Goal: Task Accomplishment & Management: Use online tool/utility

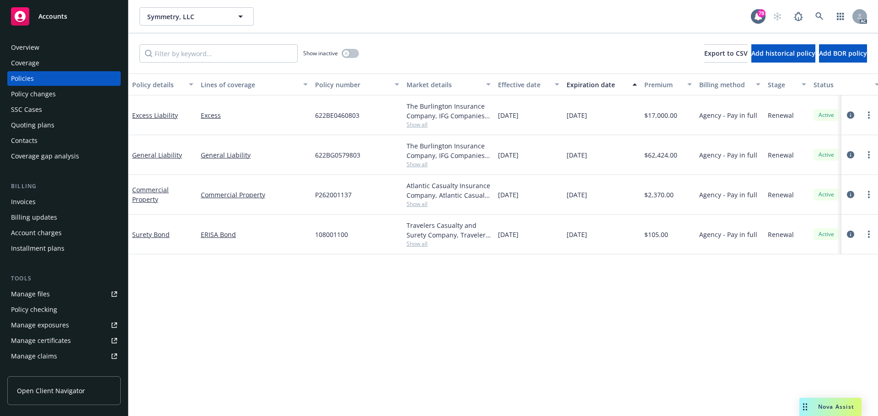
click at [486, 304] on div "Policy details Lines of coverage Policy number Market details Effective date Ex…" at bounding box center [502, 245] width 749 height 343
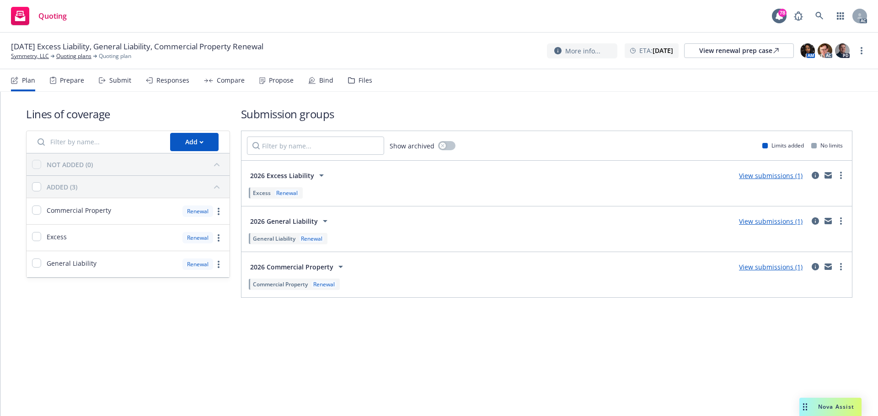
click at [104, 80] on icon at bounding box center [102, 80] width 7 height 6
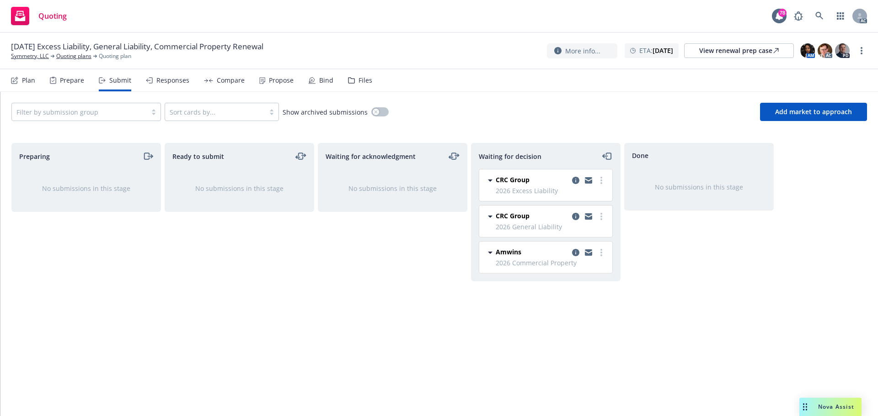
click at [292, 312] on div "Ready to submit No submissions in this stage" at bounding box center [239, 270] width 149 height 254
